Goal: Find specific page/section: Find specific page/section

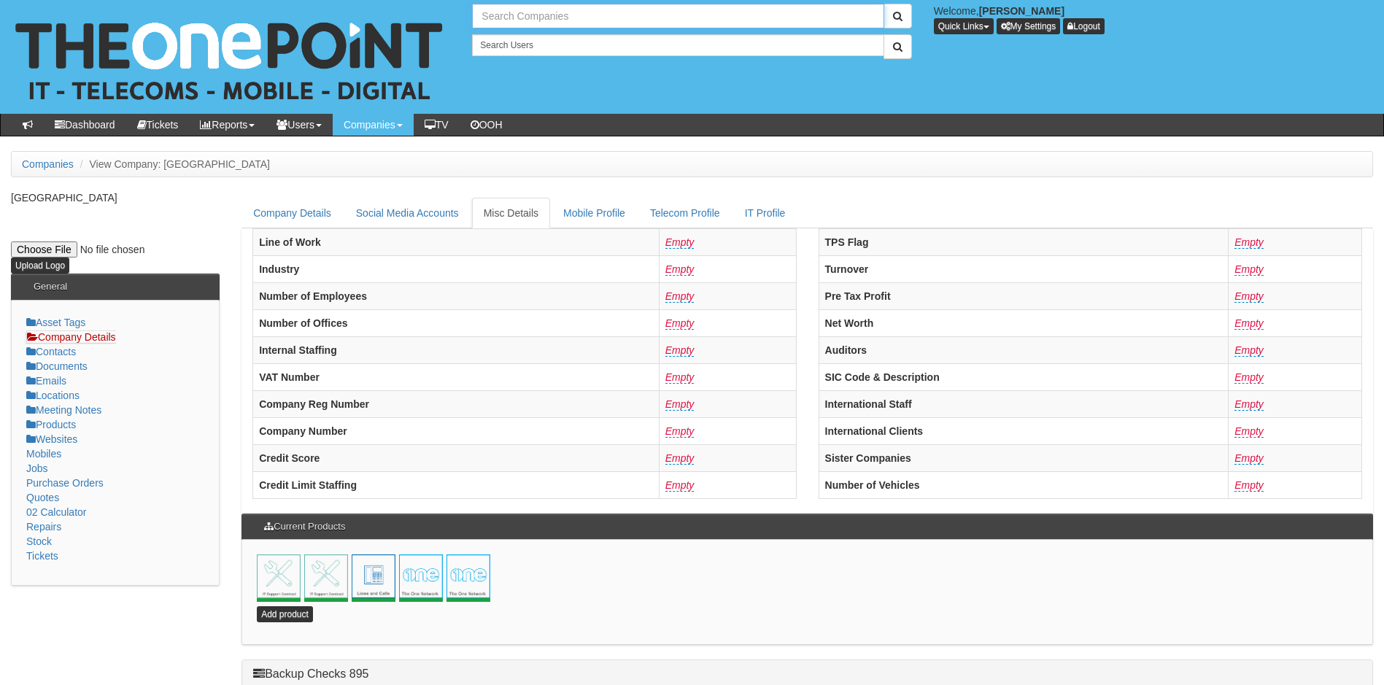
click at [557, 15] on input "text" at bounding box center [678, 16] width 412 height 25
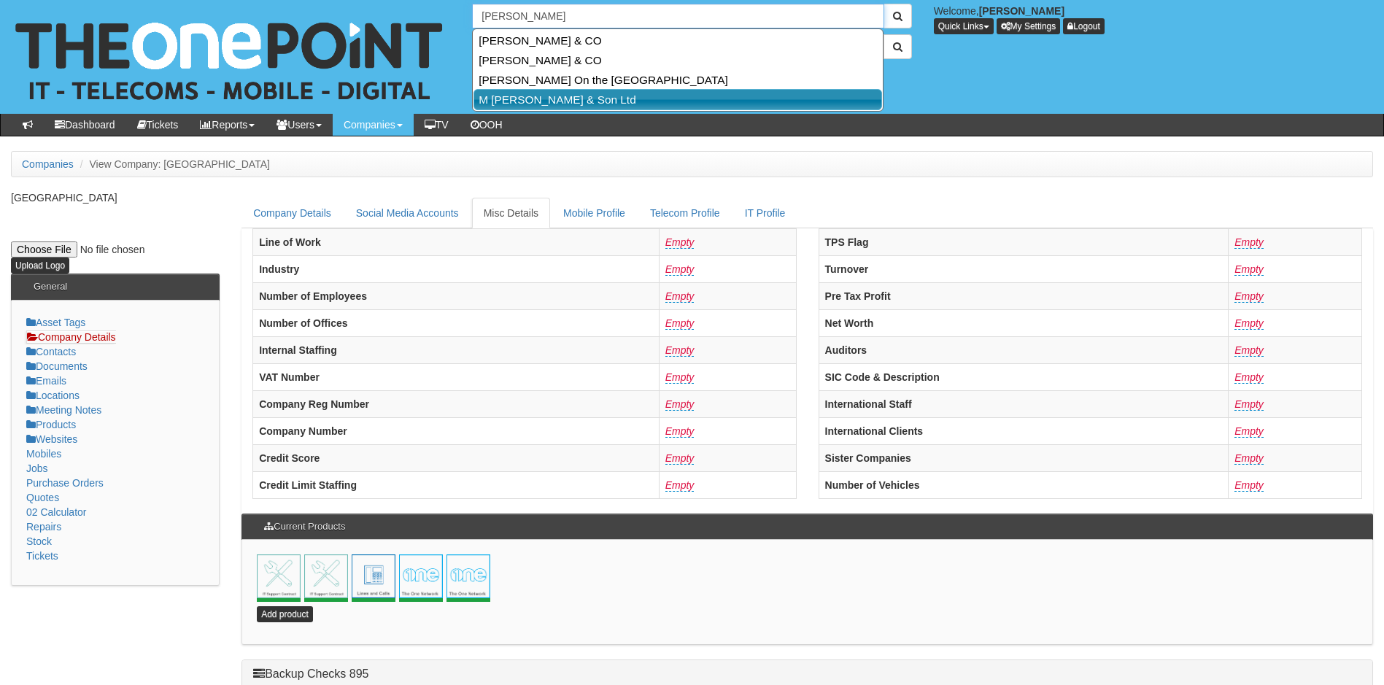
click at [538, 101] on link "M [PERSON_NAME] & Son Ltd" at bounding box center [678, 99] width 409 height 21
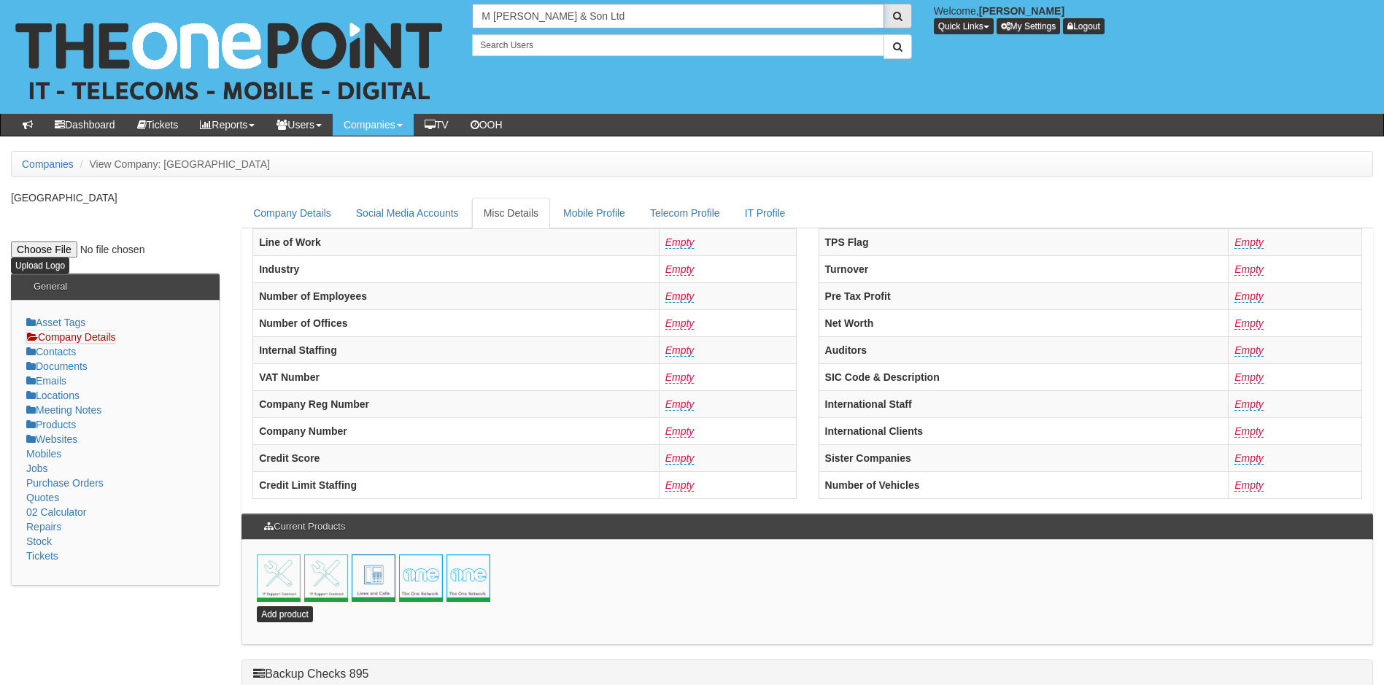
type input "M [PERSON_NAME] & Son Ltd"
click at [901, 15] on span "submit" at bounding box center [897, 16] width 9 height 10
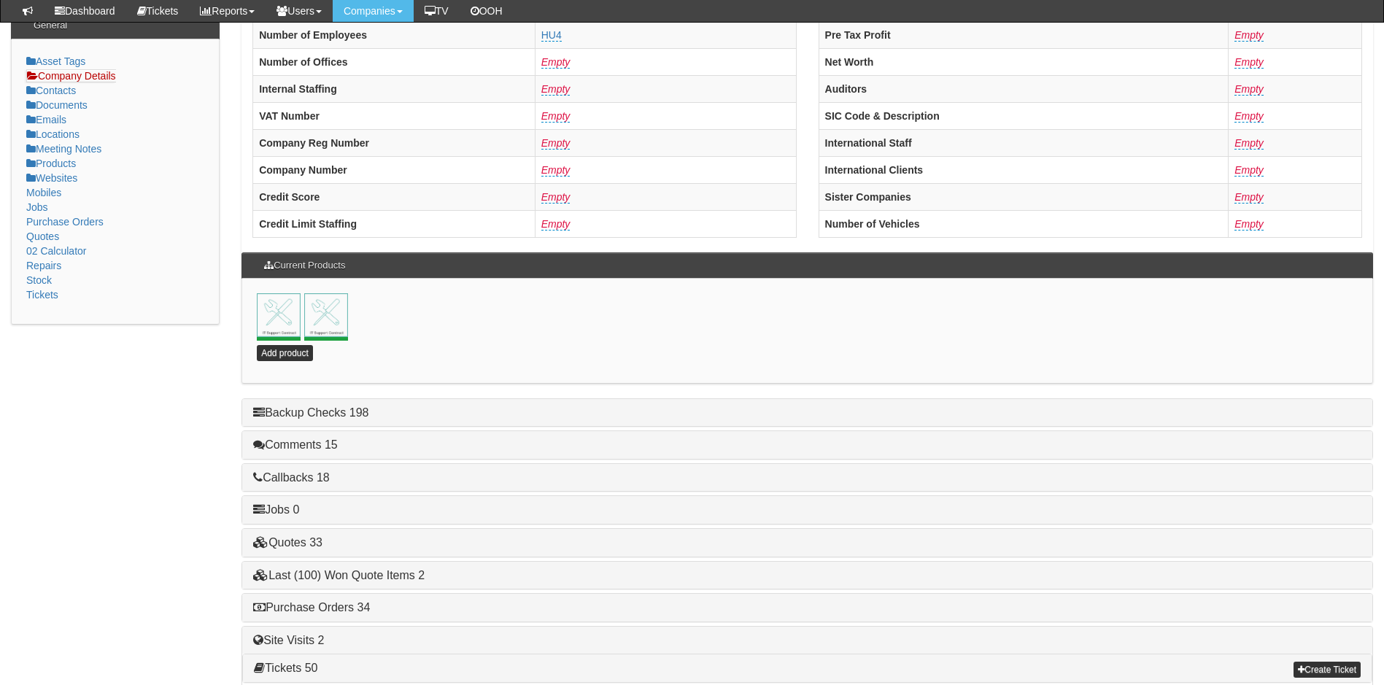
scroll to position [314, 0]
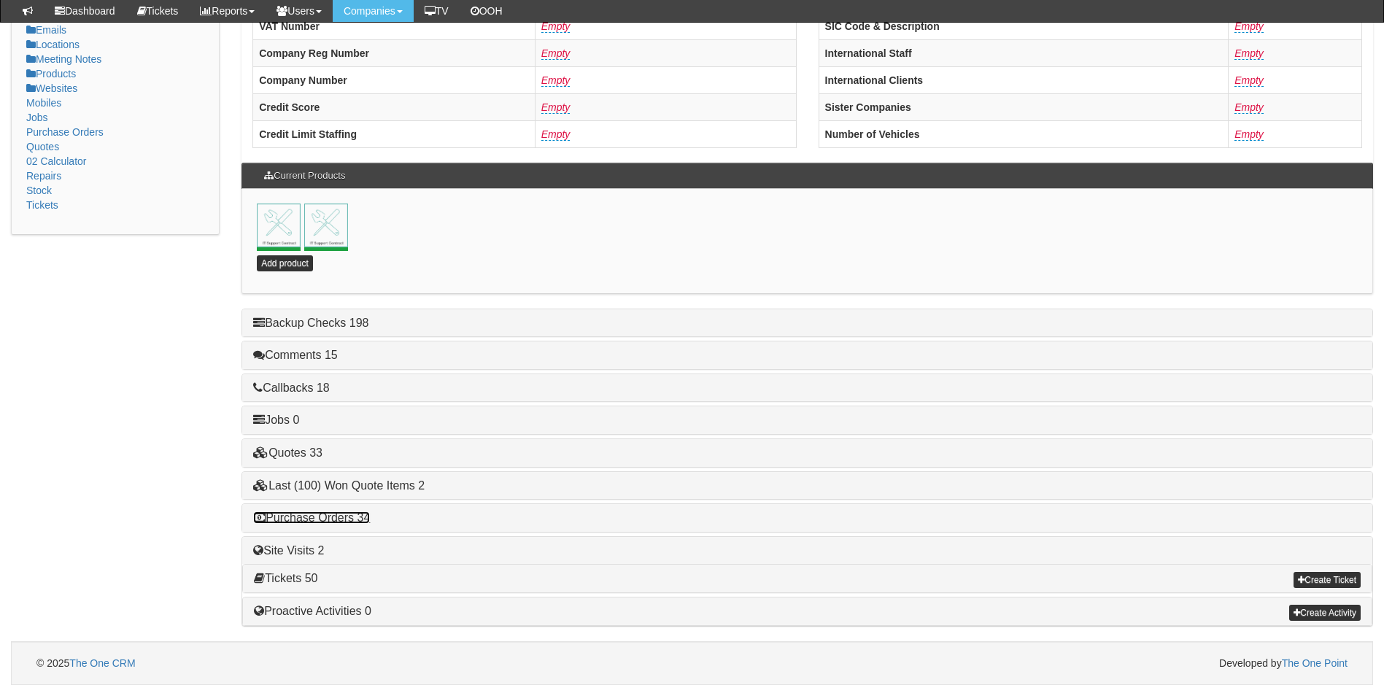
click at [347, 516] on link "Purchase Orders 34" at bounding box center [311, 518] width 117 height 12
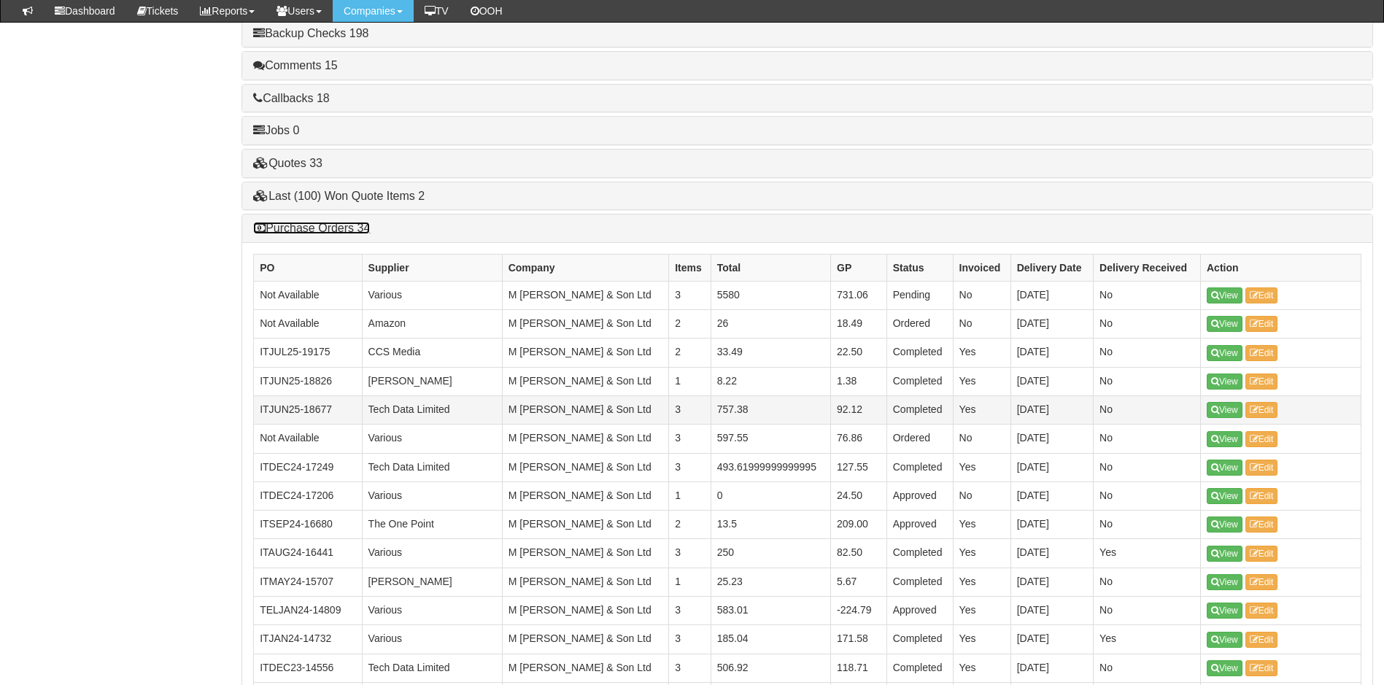
scroll to position [606, 0]
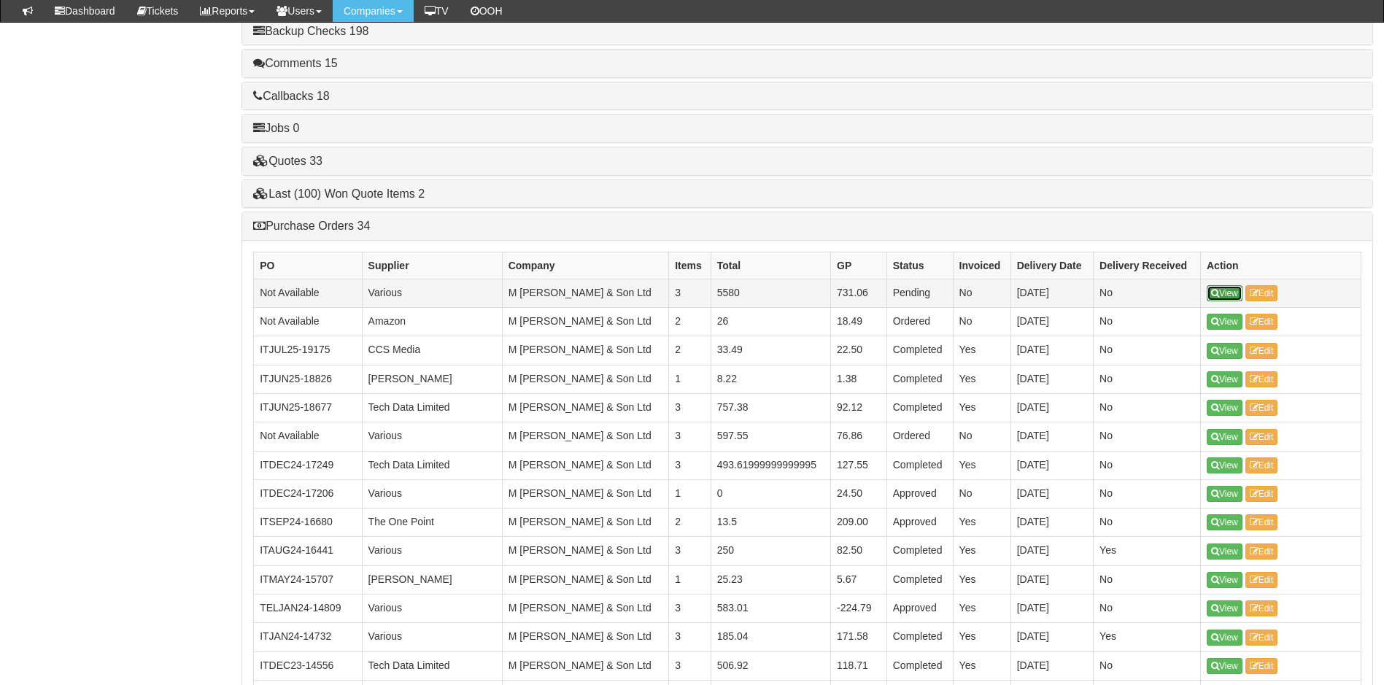
click at [1223, 286] on link "View" at bounding box center [1225, 293] width 36 height 16
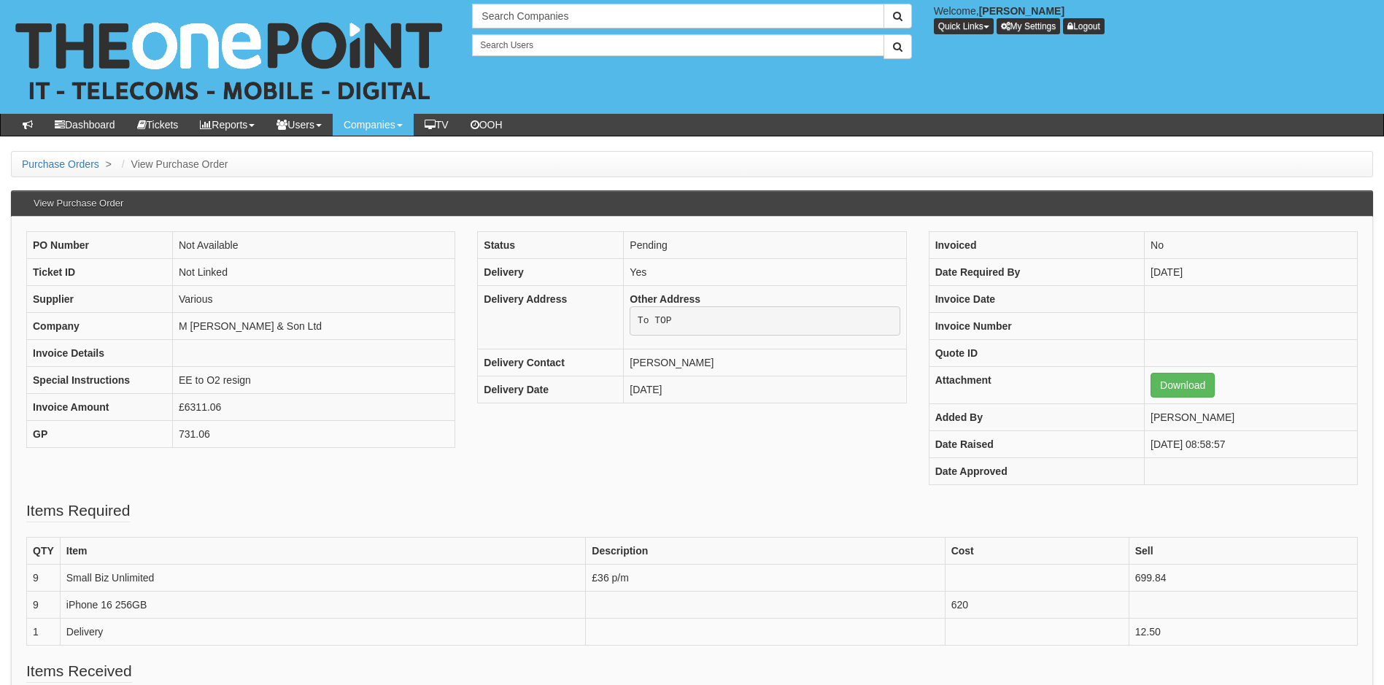
click at [509, 497] on div "PO Number Not Available Ticket ID Not Linked Supplier Various Company M Garton …" at bounding box center [692, 365] width 1354 height 269
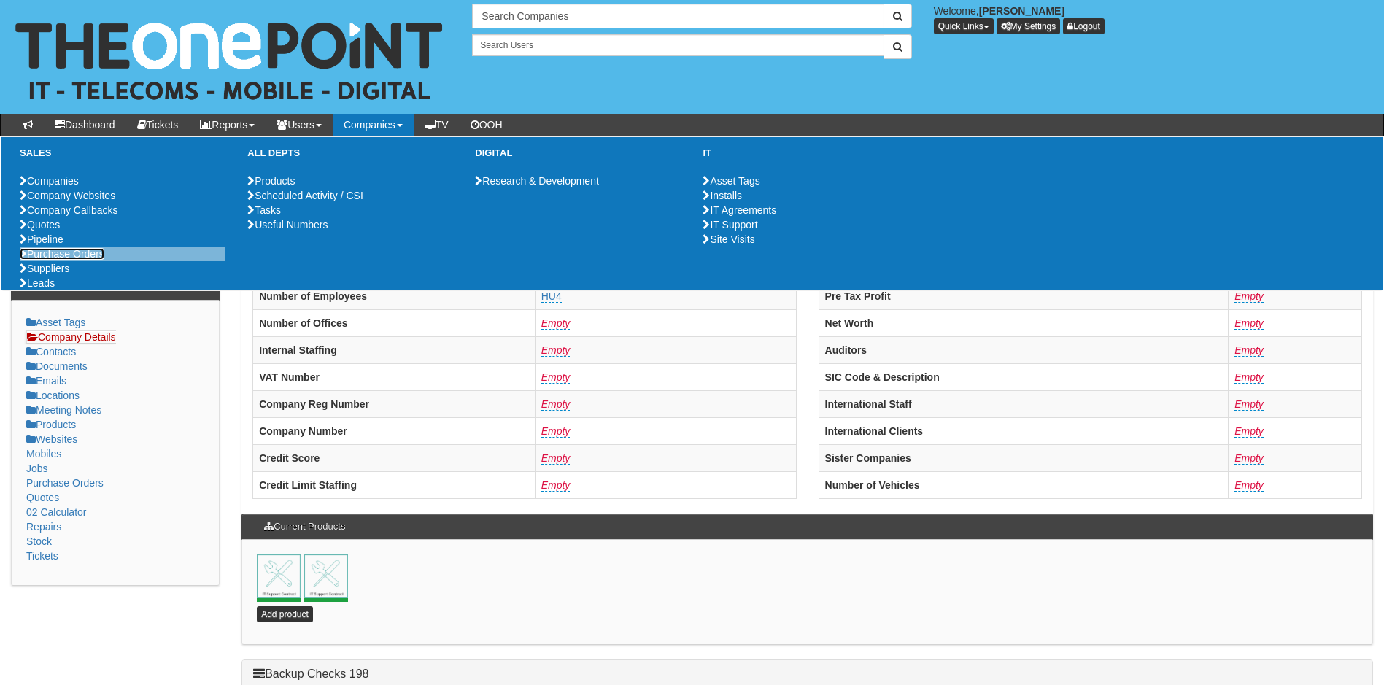
click at [79, 260] on link "Purchase Orders" at bounding box center [62, 254] width 85 height 12
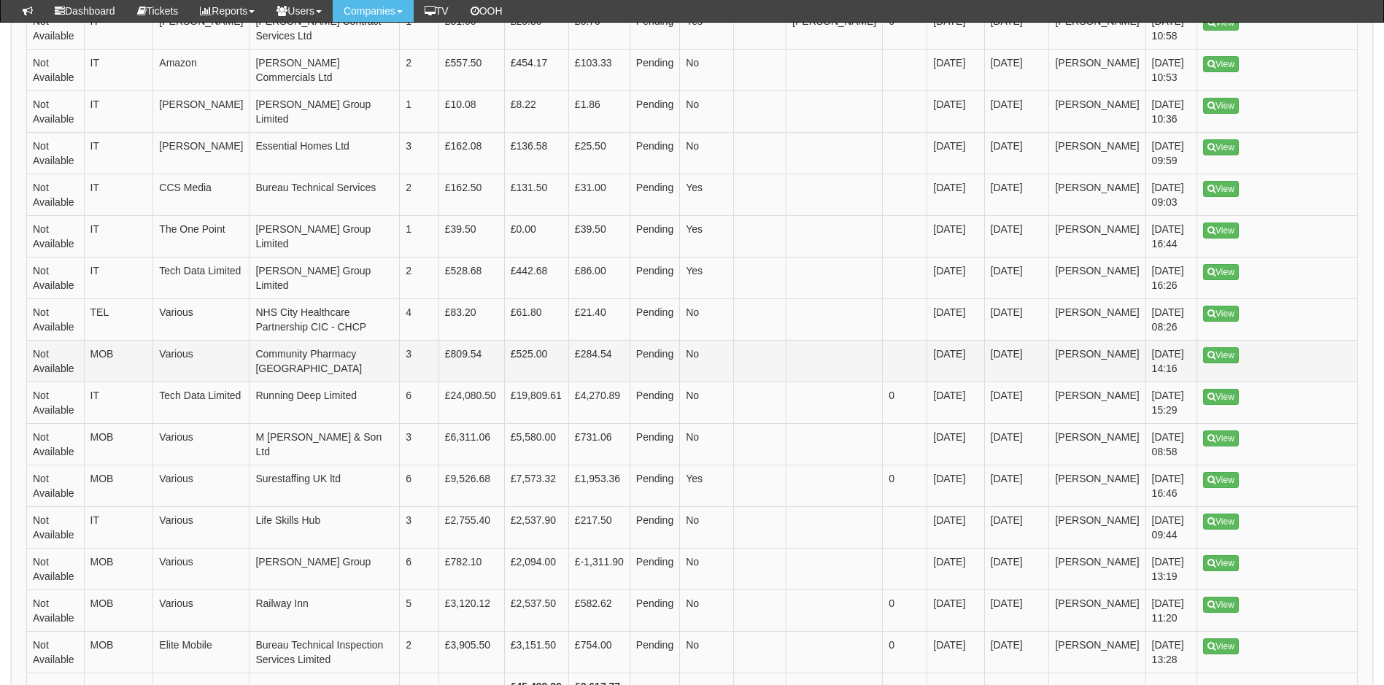
scroll to position [876, 0]
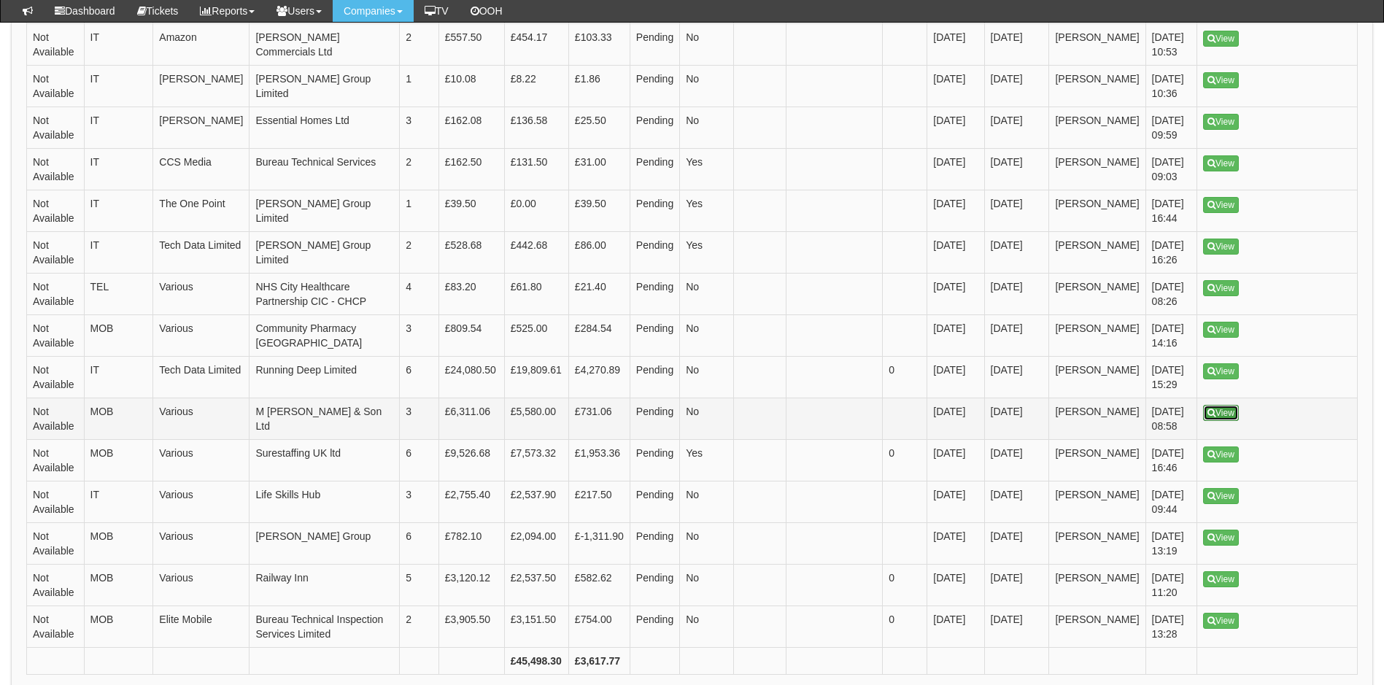
click at [1219, 405] on link "View" at bounding box center [1221, 413] width 36 height 16
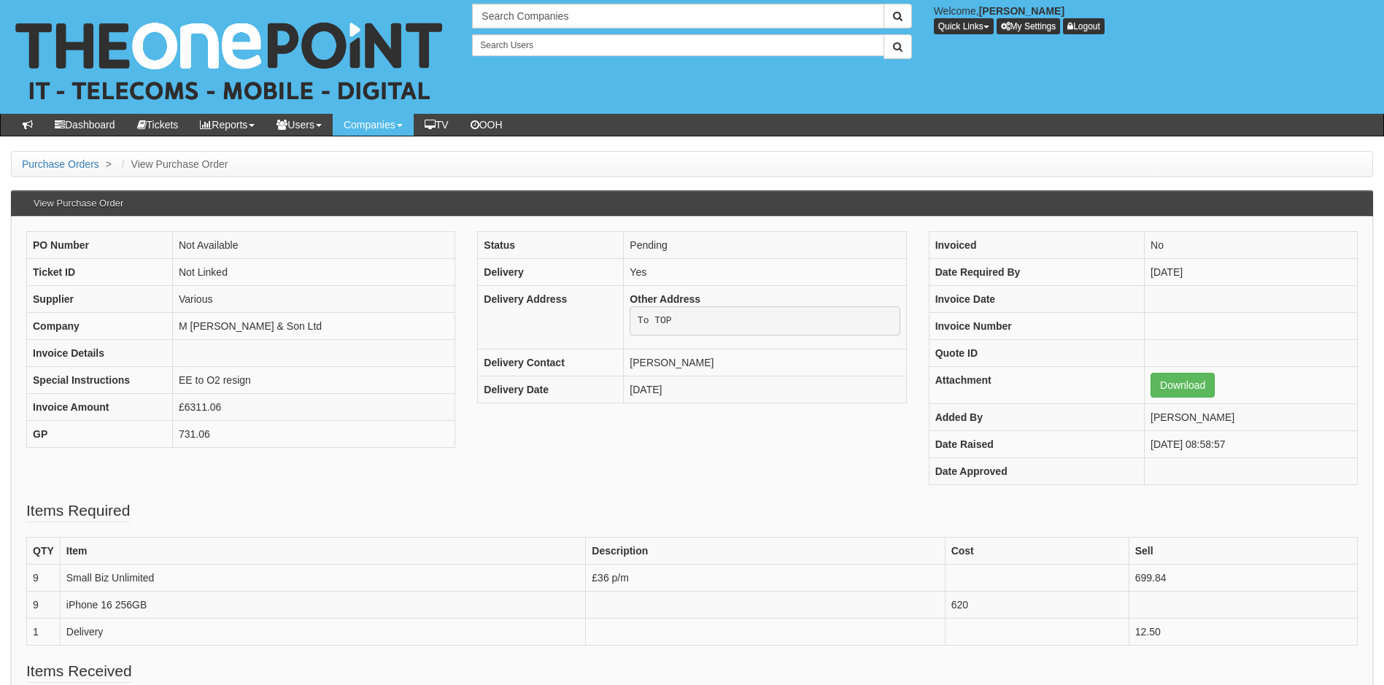
click at [862, 103] on div "Search Companies Welcome, [PERSON_NAME] Quick Links Add Appointment Appointment…" at bounding box center [692, 57] width 1406 height 114
click at [544, 18] on input "text" at bounding box center [678, 16] width 412 height 25
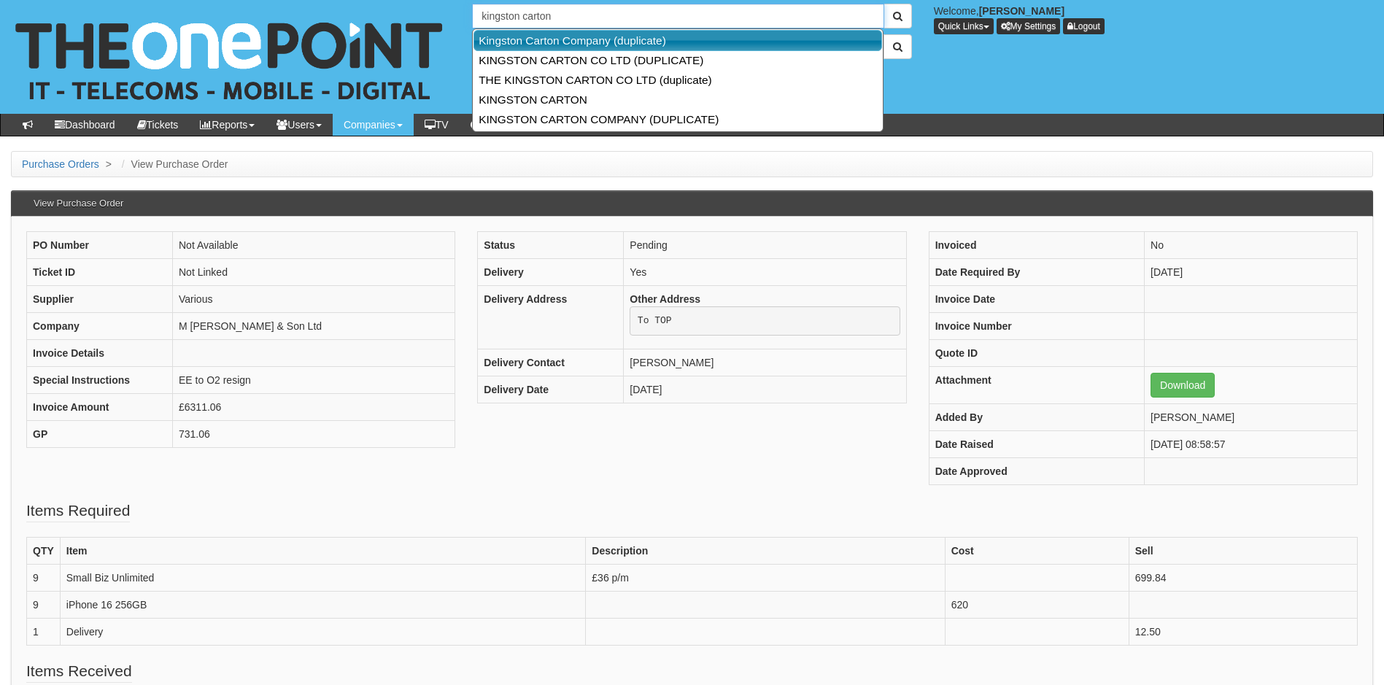
click at [573, 40] on link "Kingston Carton Company (duplicate)" at bounding box center [678, 40] width 409 height 21
type input "Kingston Carton Company (duplicate)"
